Goal: Transaction & Acquisition: Purchase product/service

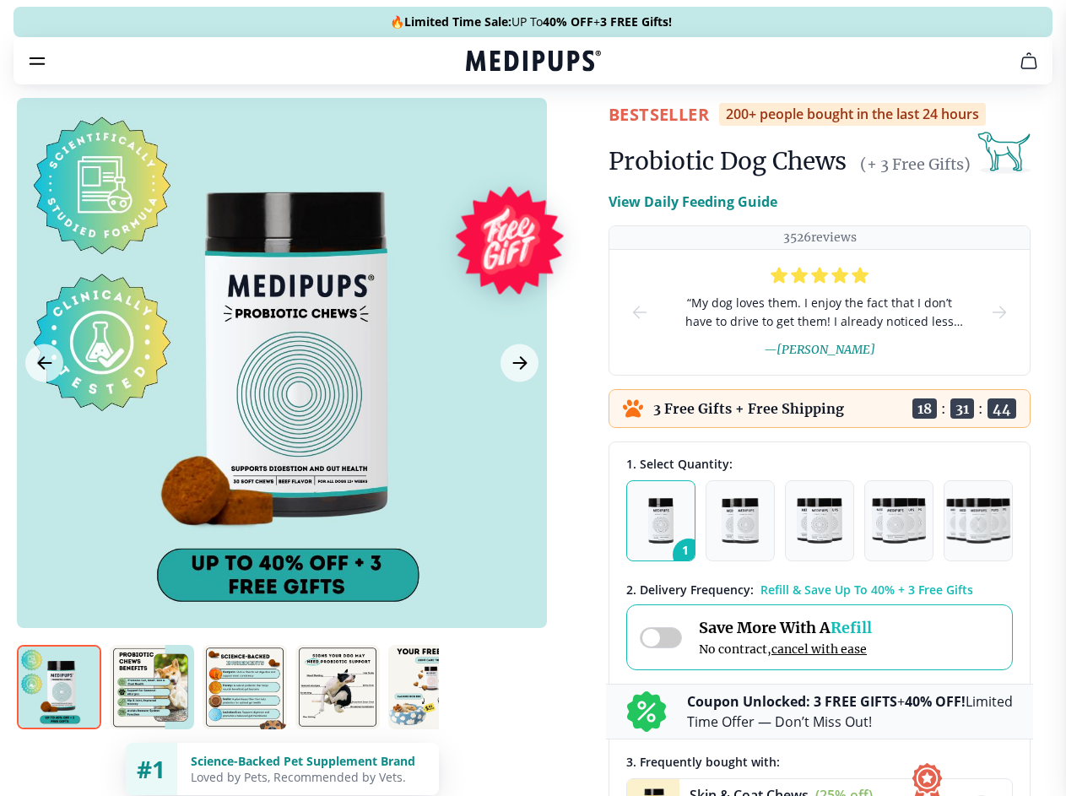
click at [485, 135] on span "Supplements" at bounding box center [527, 143] width 84 height 17
click at [572, 133] on icon "button" at bounding box center [582, 143] width 20 height 20
click at [1019, 71] on icon "cart" at bounding box center [1029, 61] width 20 height 20
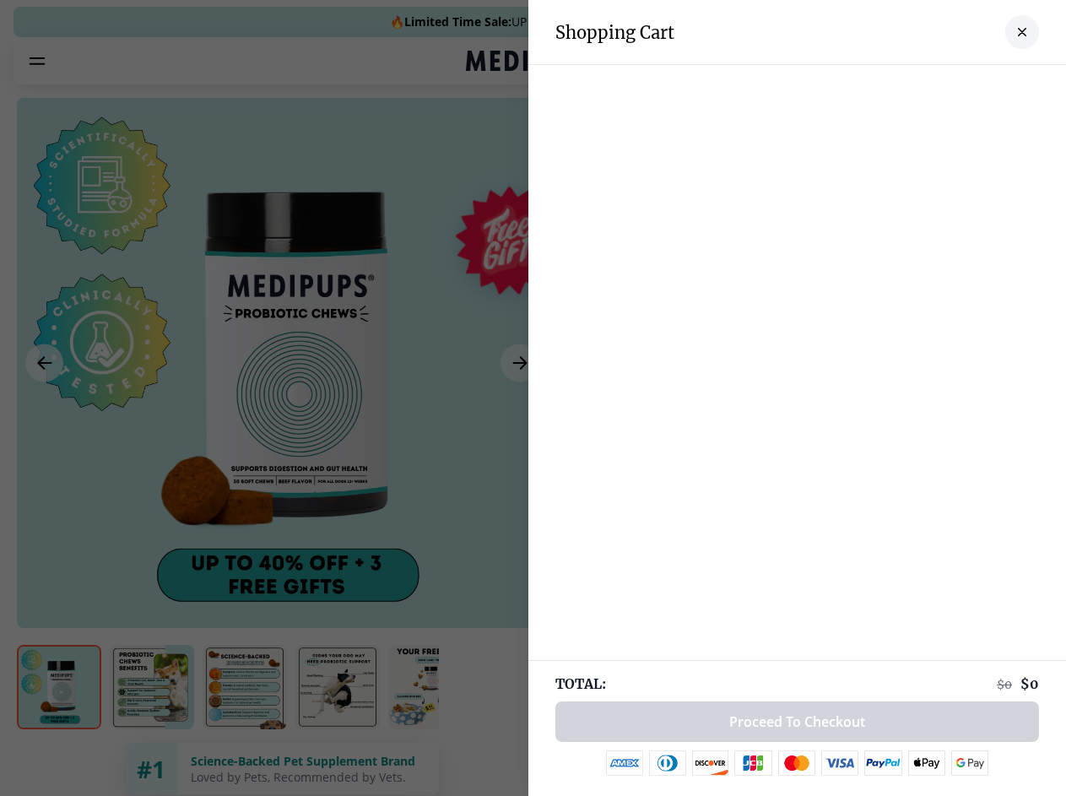
click at [821, 84] on div at bounding box center [797, 82] width 538 height 34
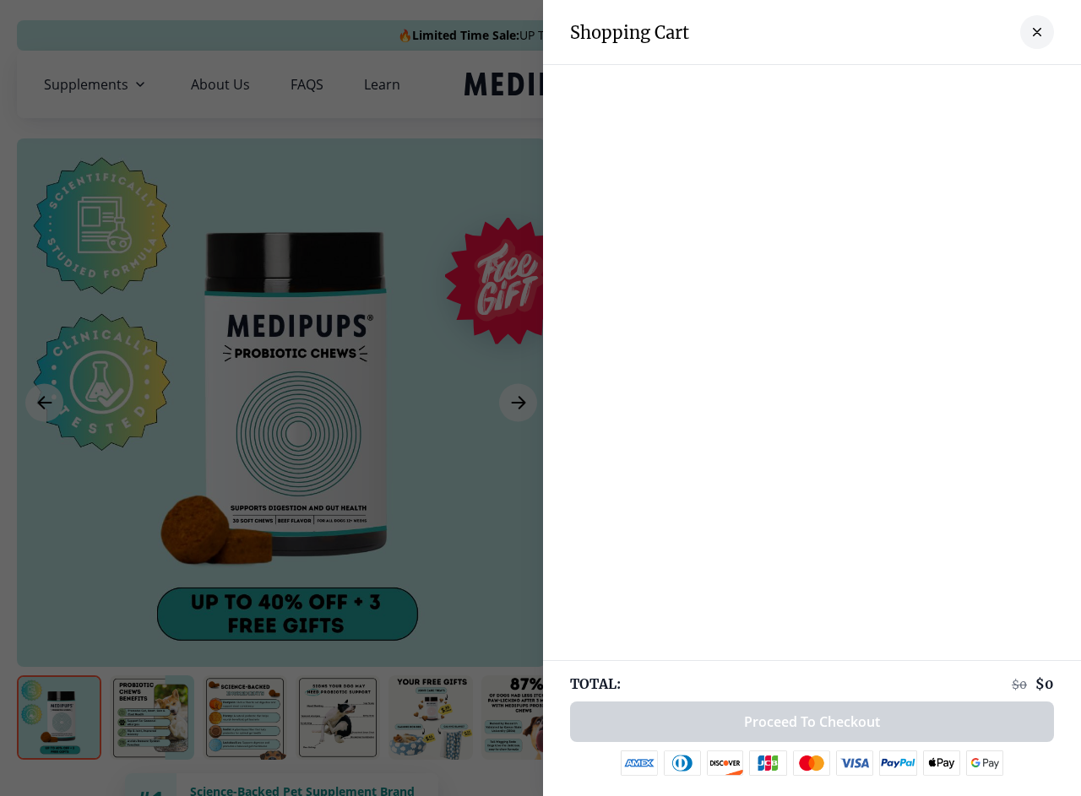
click at [953, 84] on div at bounding box center [812, 82] width 538 height 34
click at [1009, 84] on div at bounding box center [812, 82] width 538 height 34
click at [281, 403] on div at bounding box center [540, 398] width 1081 height 796
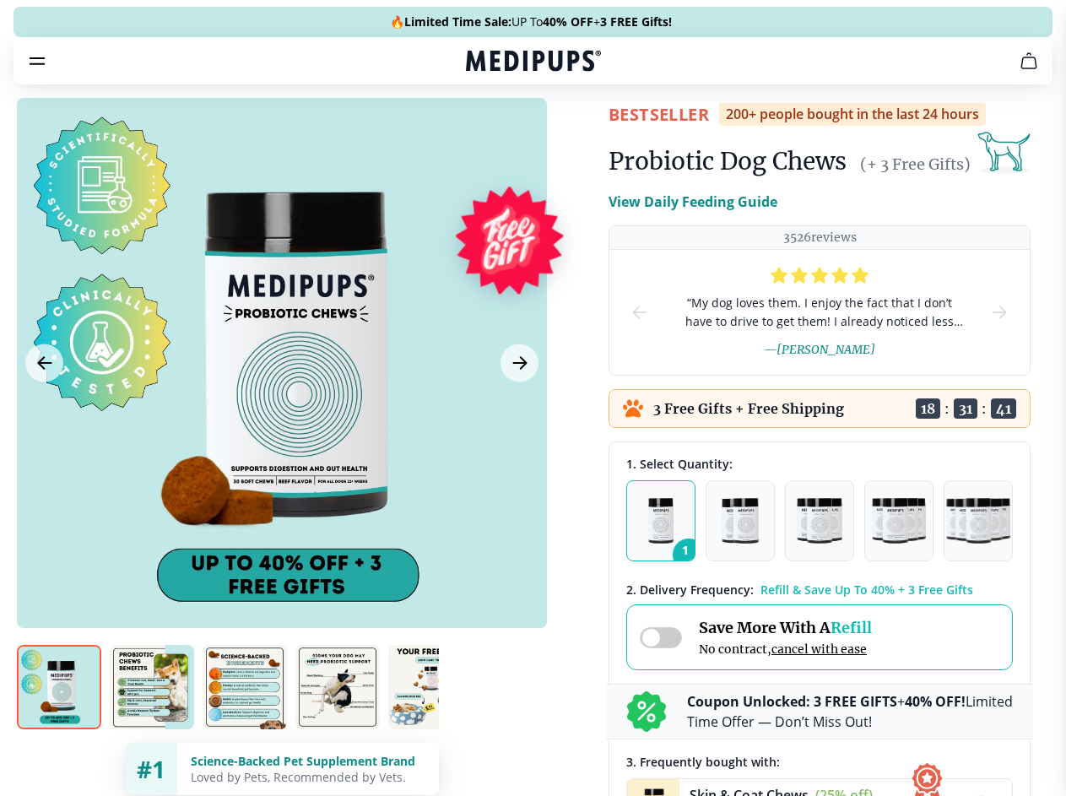
click at [44, 369] on icon "Previous Image" at bounding box center [44, 363] width 13 height 12
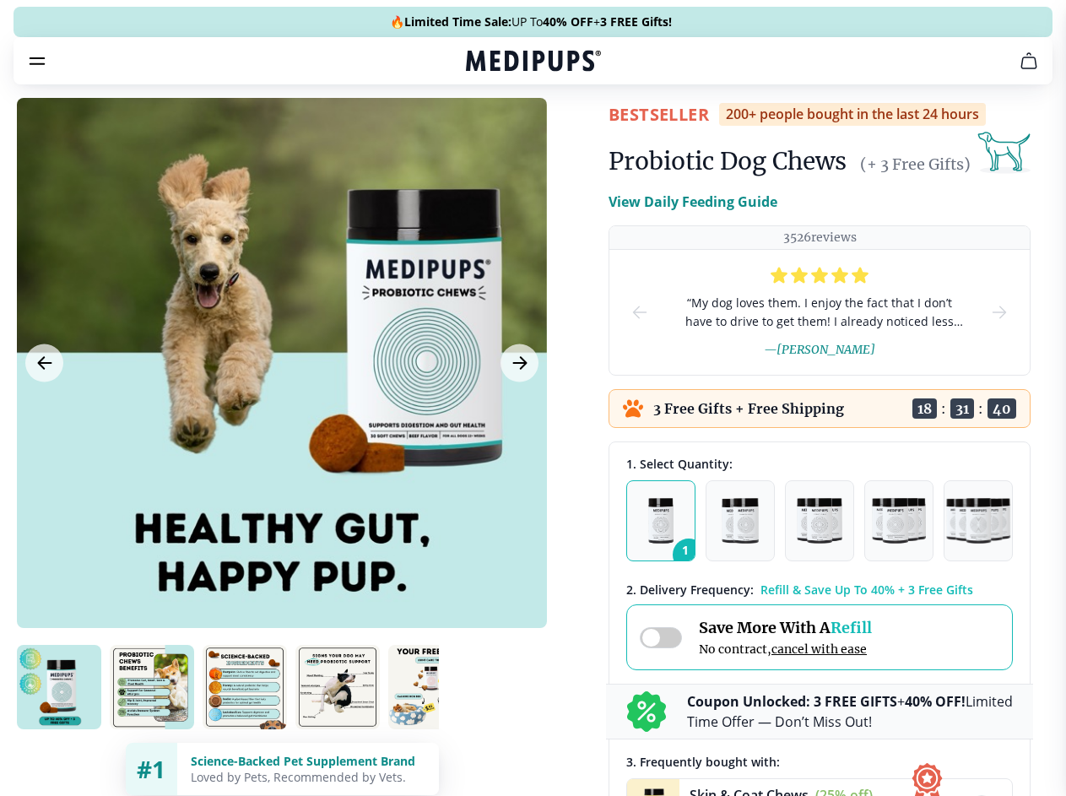
click at [518, 369] on icon "Next Image" at bounding box center [519, 363] width 13 height 12
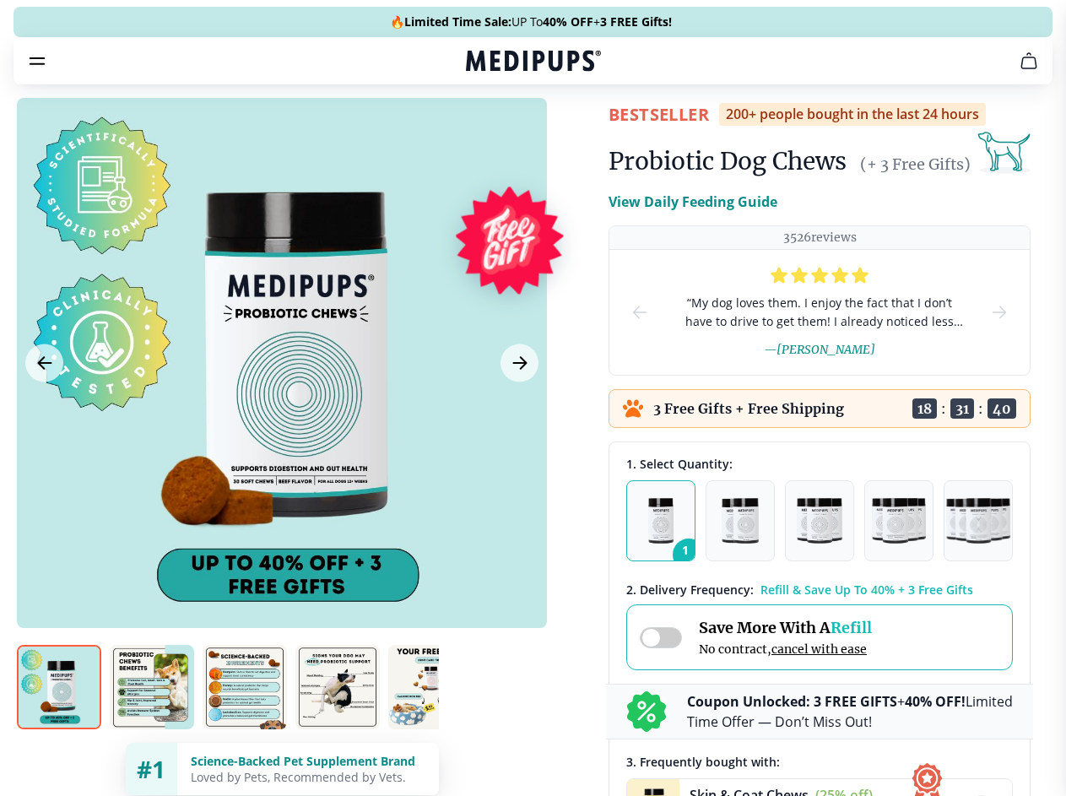
click at [59, 718] on img at bounding box center [59, 687] width 84 height 84
